Goal: Information Seeking & Learning: Learn about a topic

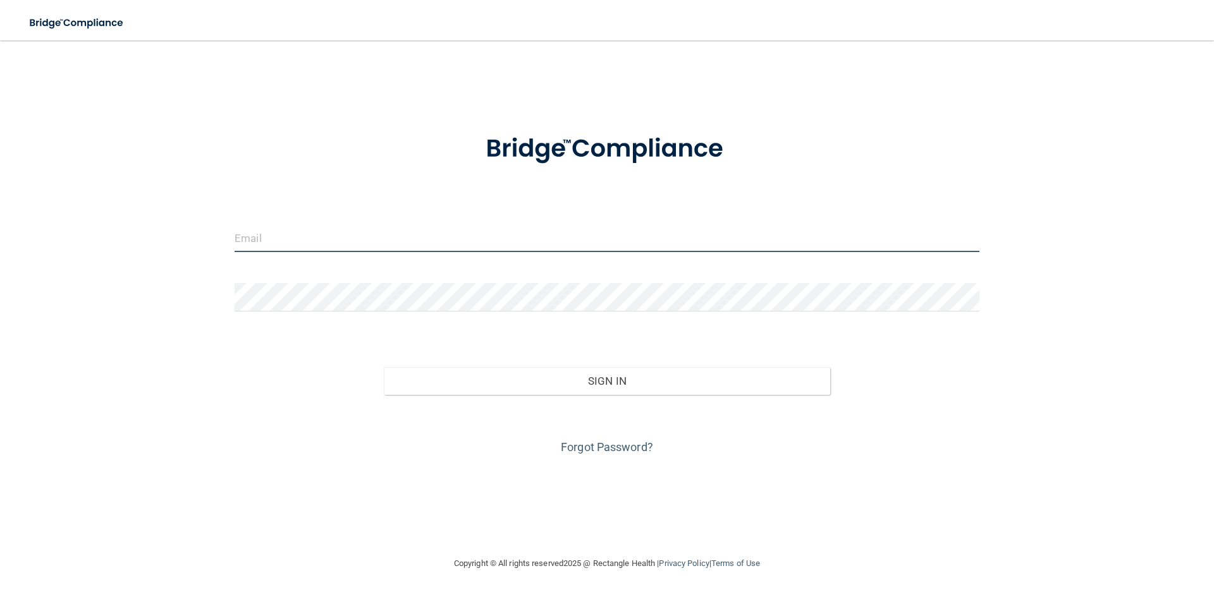
click at [489, 232] on input "email" at bounding box center [607, 238] width 745 height 28
type input "[EMAIL_ADDRESS][DOMAIN_NAME]"
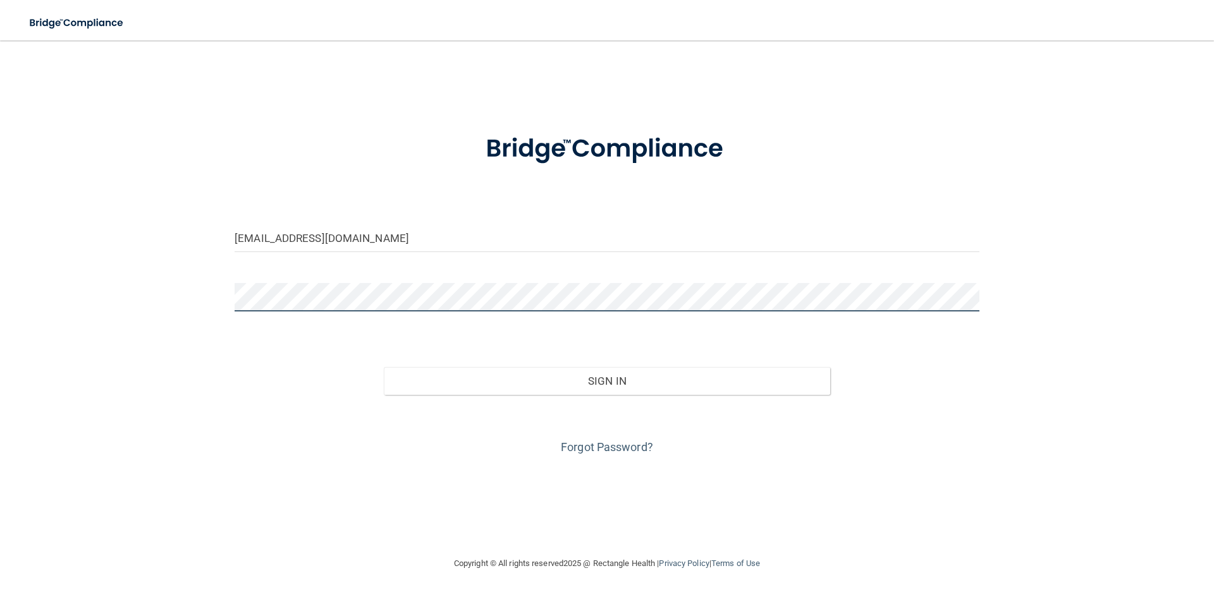
click at [384, 367] on button "Sign In" at bounding box center [607, 381] width 447 height 28
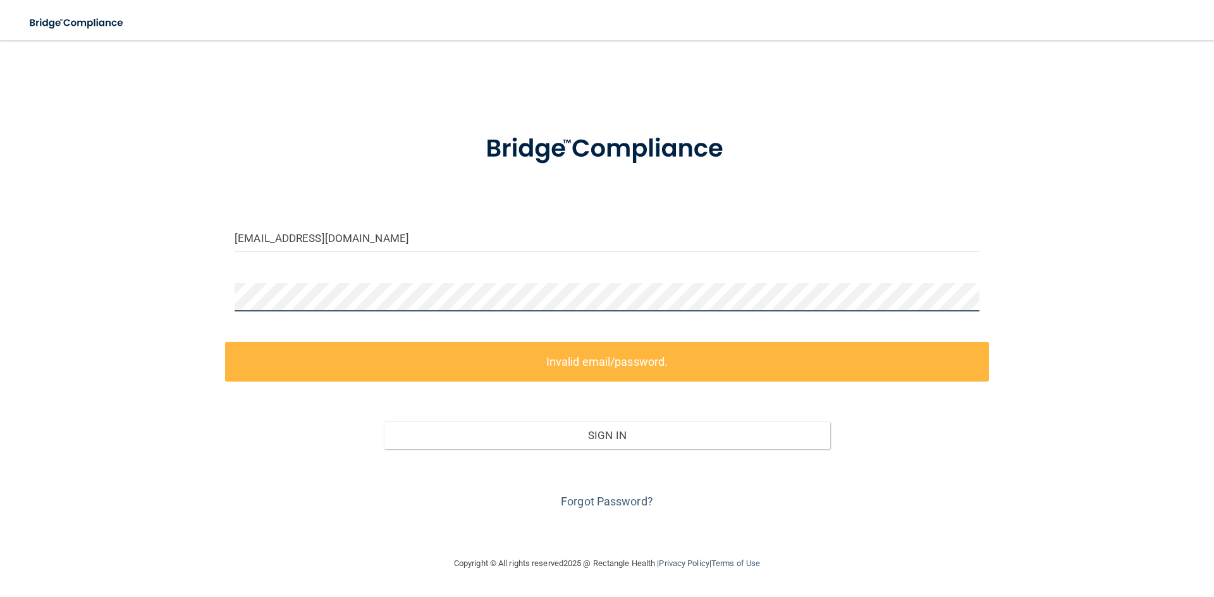
click at [384, 422] on button "Sign In" at bounding box center [607, 436] width 447 height 28
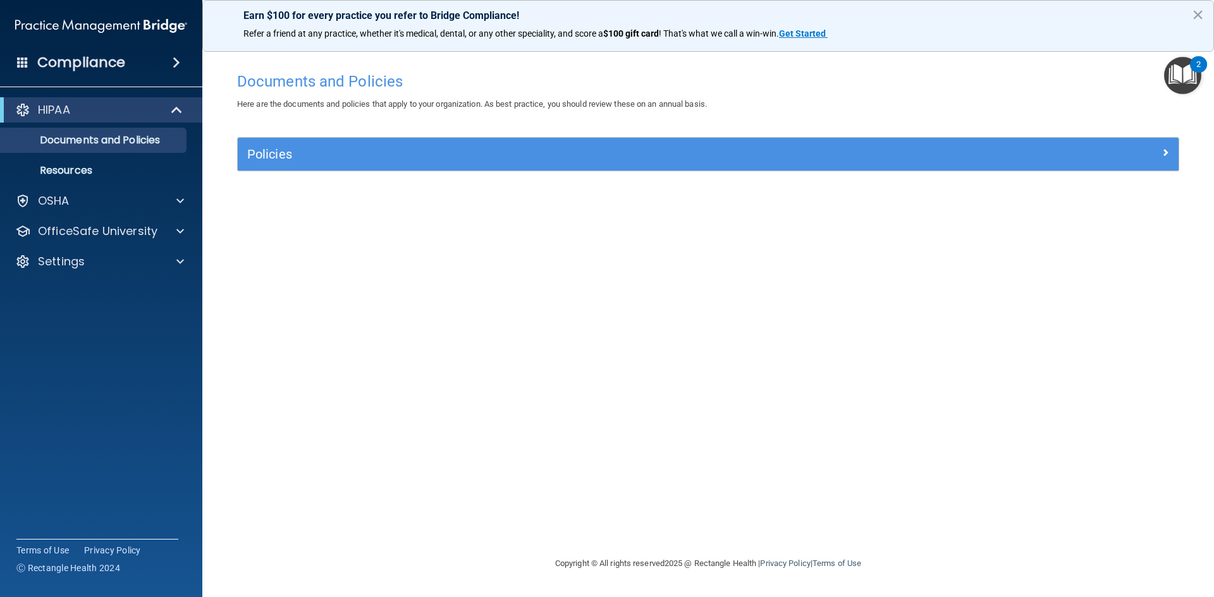
click at [577, 285] on div "Documents and Policies Here are the documents and policies that apply to your o…" at bounding box center [708, 311] width 961 height 491
click at [152, 228] on p "OfficeSafe University" at bounding box center [97, 231] width 119 height 15
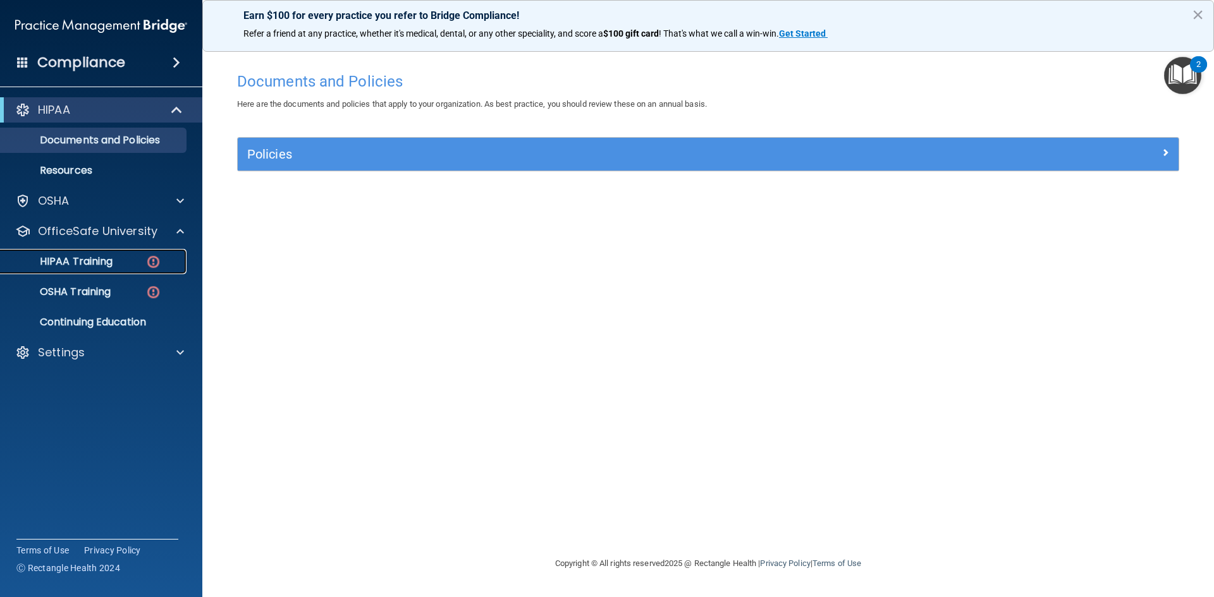
click at [92, 269] on link "HIPAA Training" at bounding box center [86, 261] width 199 height 25
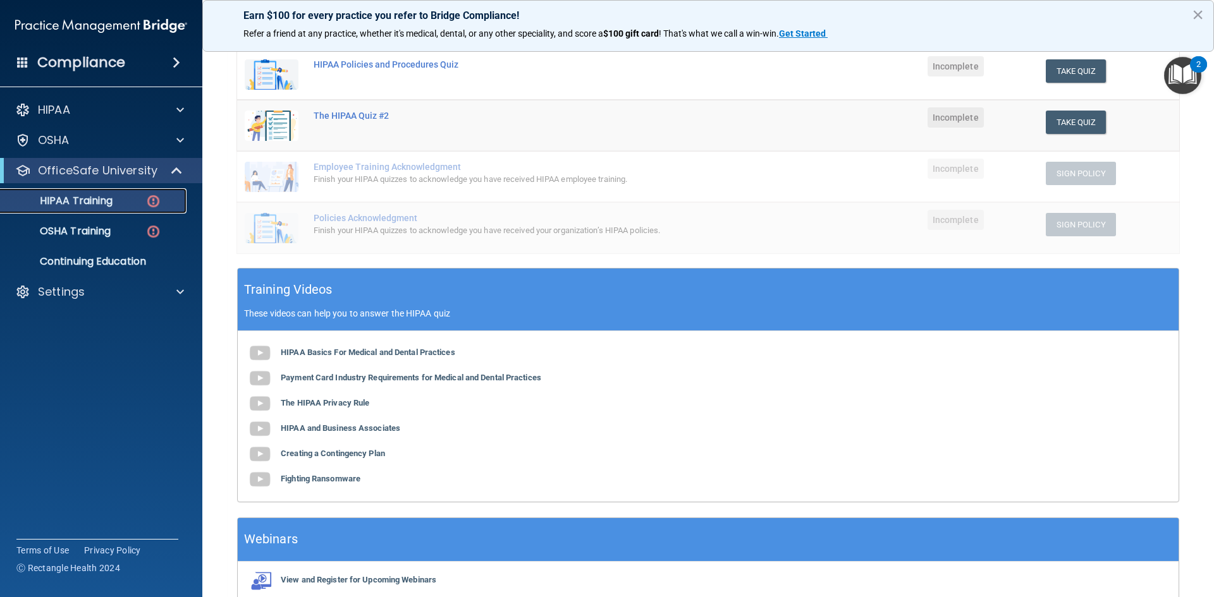
scroll to position [35, 0]
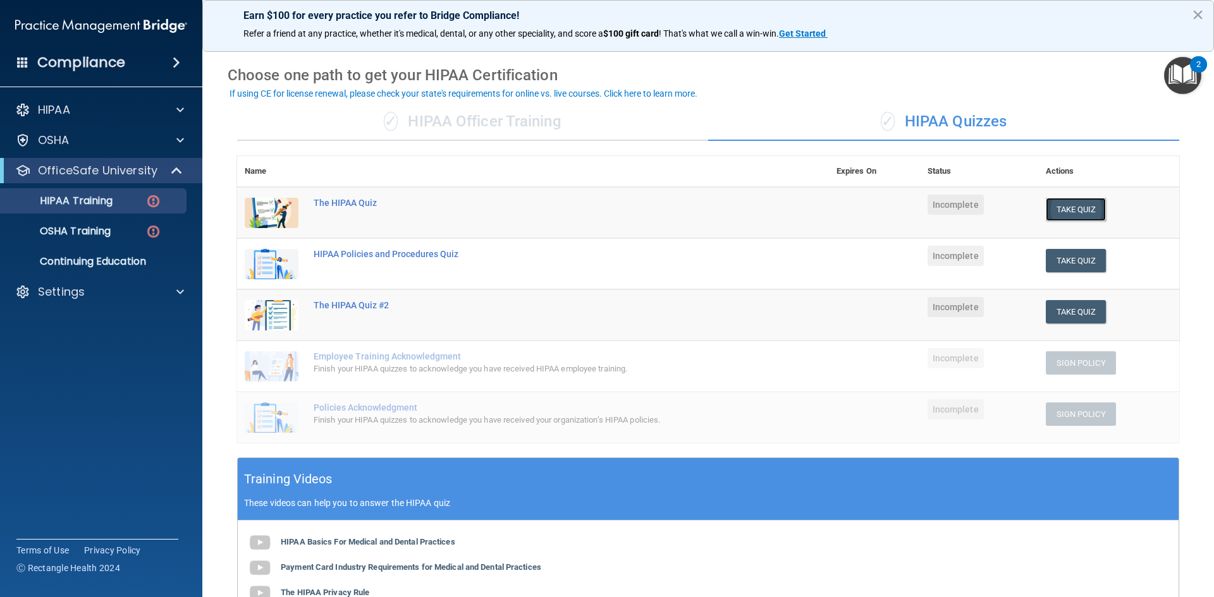
click at [1089, 212] on button "Take Quiz" at bounding box center [1076, 209] width 61 height 23
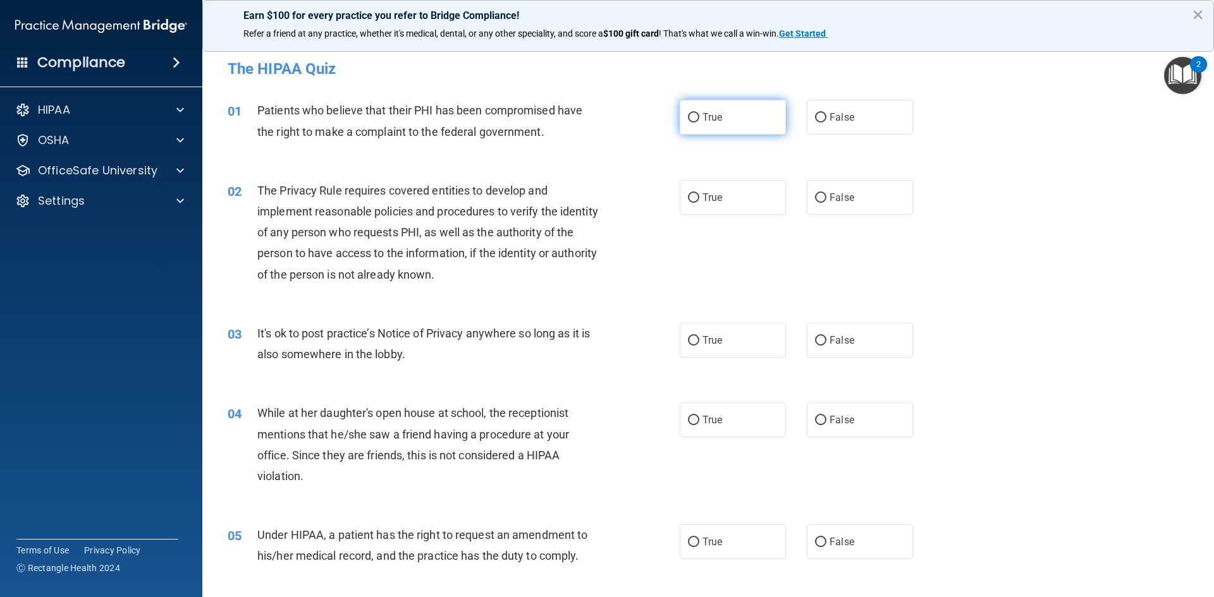
click at [689, 117] on input "True" at bounding box center [693, 117] width 11 height 9
radio input "true"
